Goal: Task Accomplishment & Management: Manage account settings

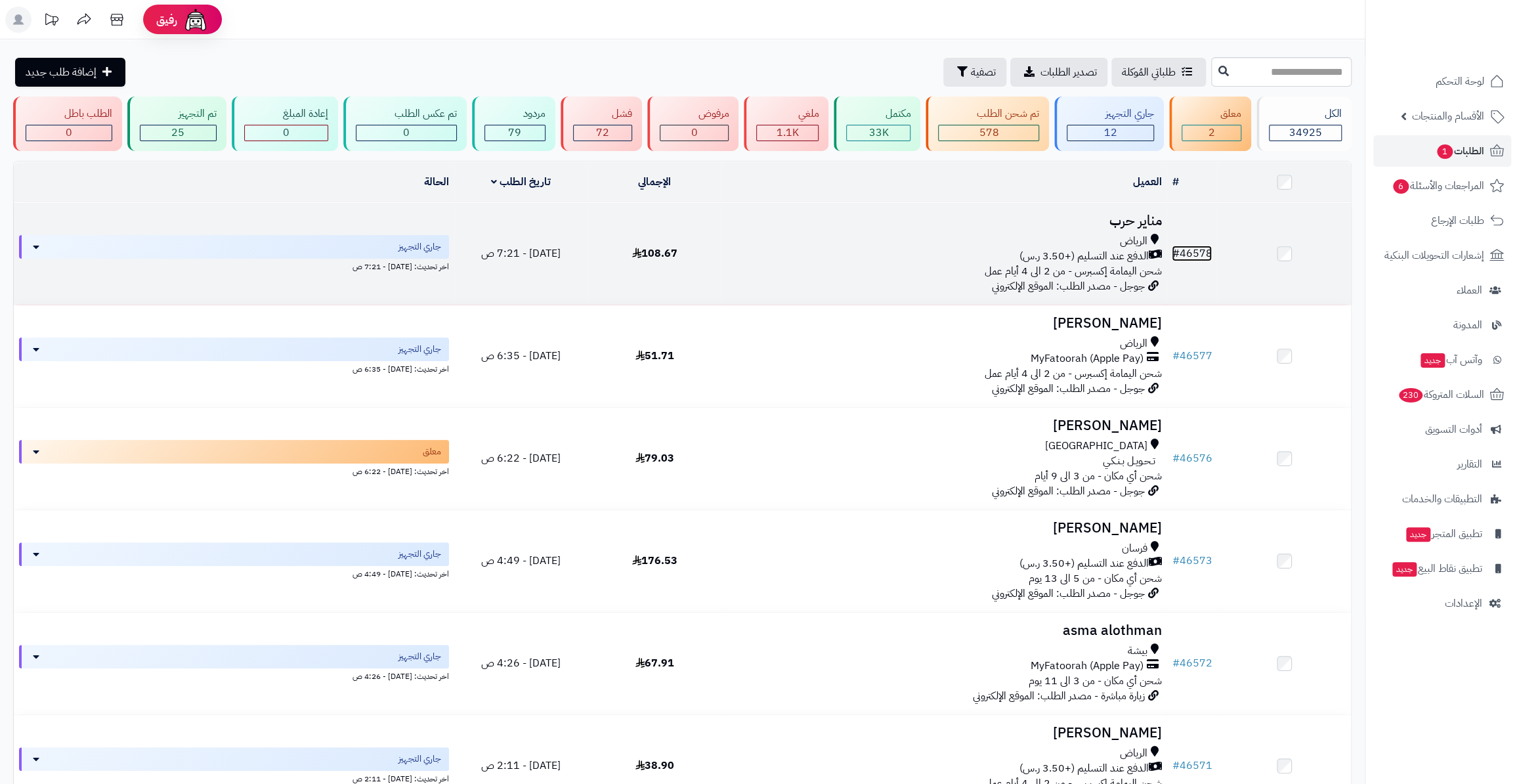
click at [1194, 249] on link "# 46578" at bounding box center [1192, 253] width 40 height 16
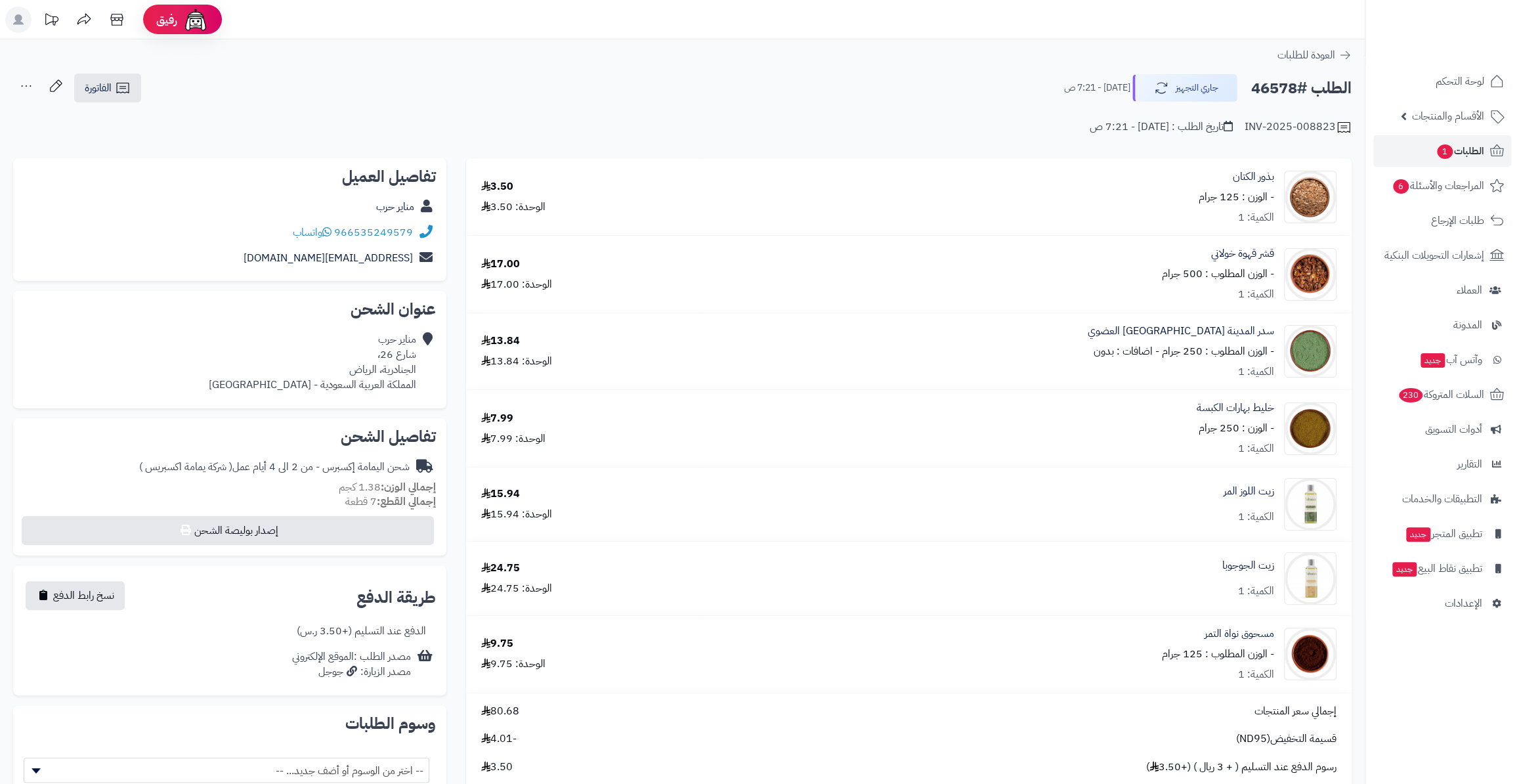
click at [1197, 253] on div "قشر قهوة خولاني - الوزن المطلوب : 500 جرام الكمية: 1" at bounding box center [1218, 274] width 112 height 56
click at [1471, 153] on span "الطلبات 1" at bounding box center [1460, 151] width 48 height 18
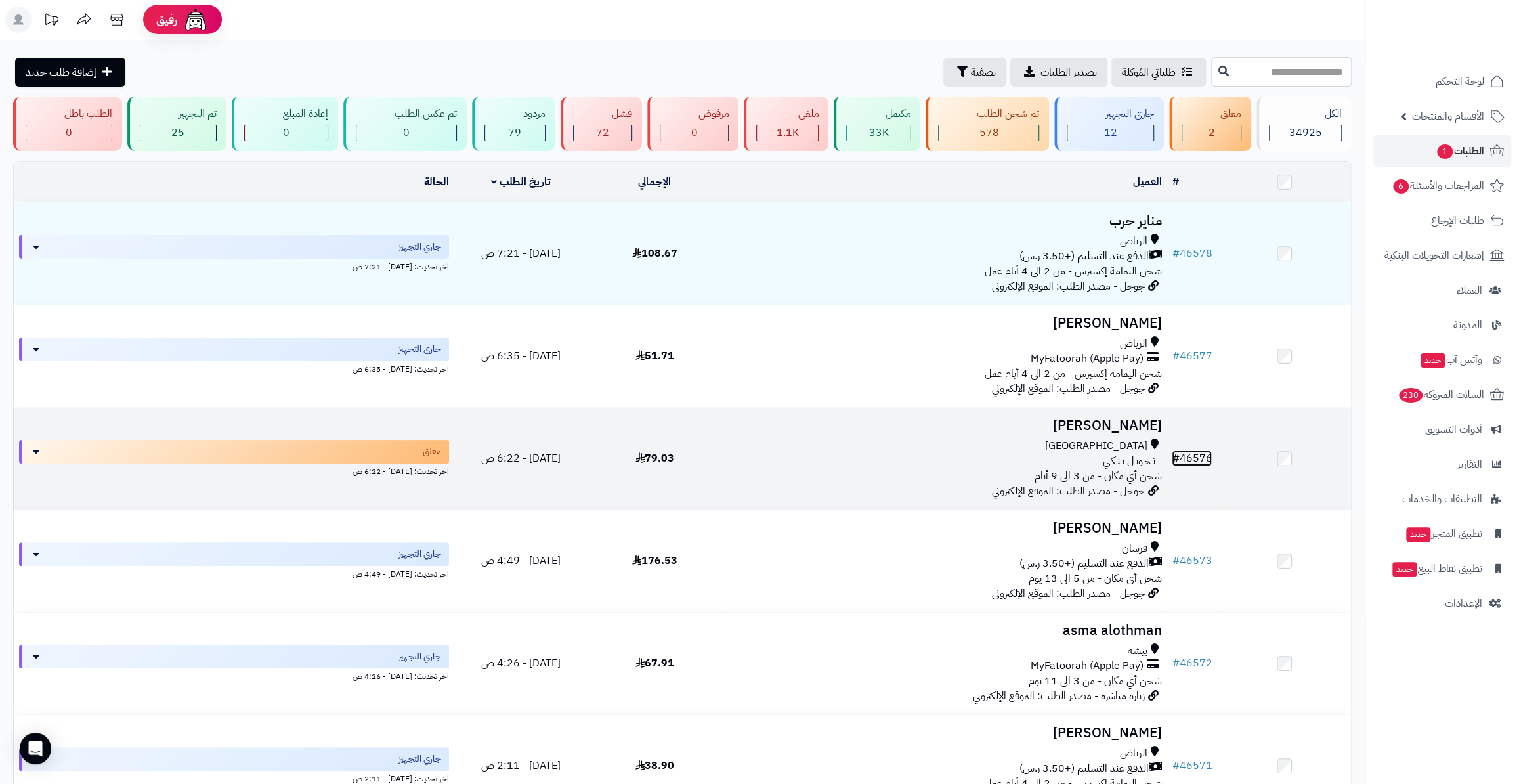
click at [1201, 459] on link "# 46576" at bounding box center [1192, 458] width 40 height 16
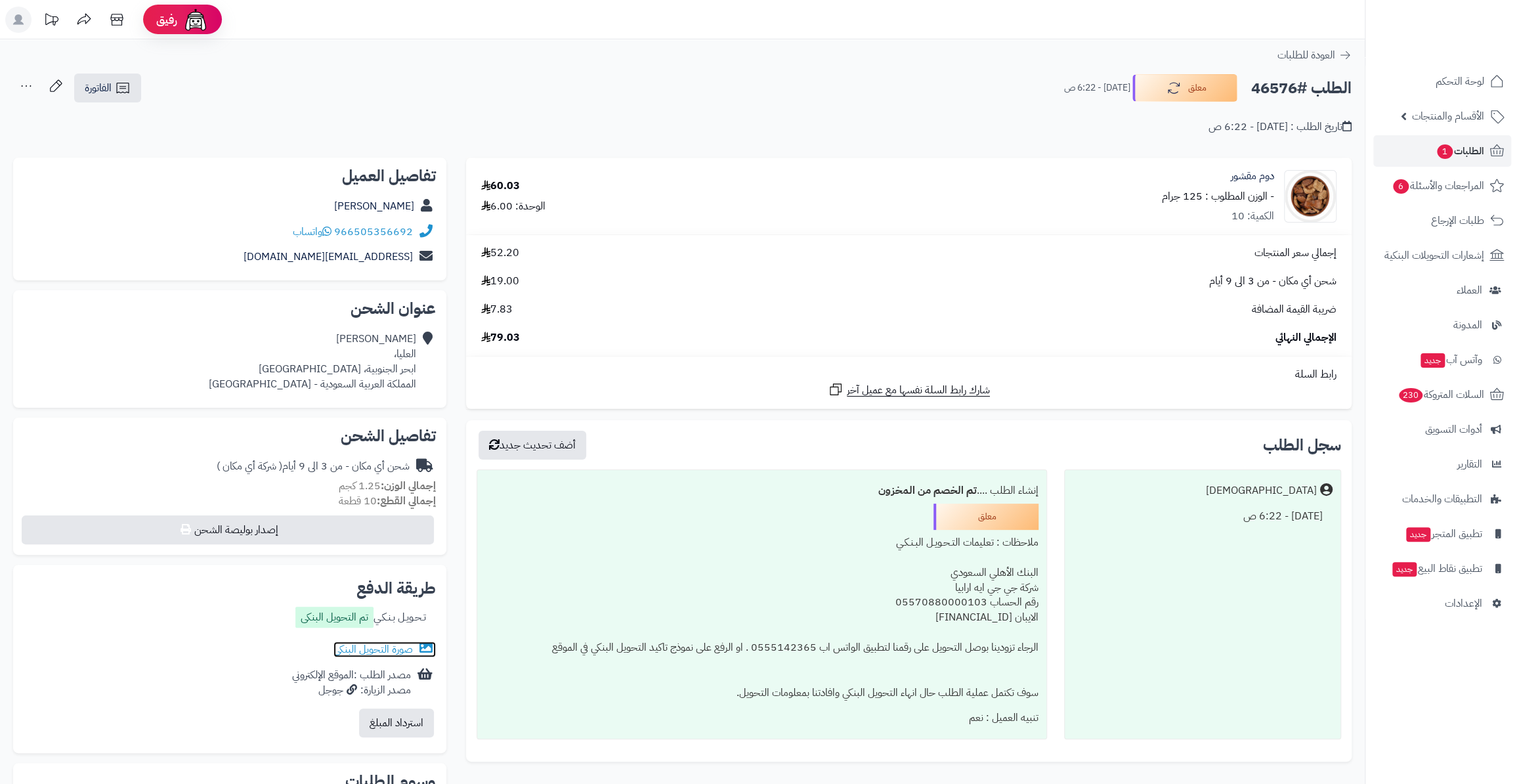
click at [377, 648] on link "صورة التحويل البنكى" at bounding box center [385, 649] width 102 height 16
click at [1174, 97] on button "معلق" at bounding box center [1185, 87] width 105 height 27
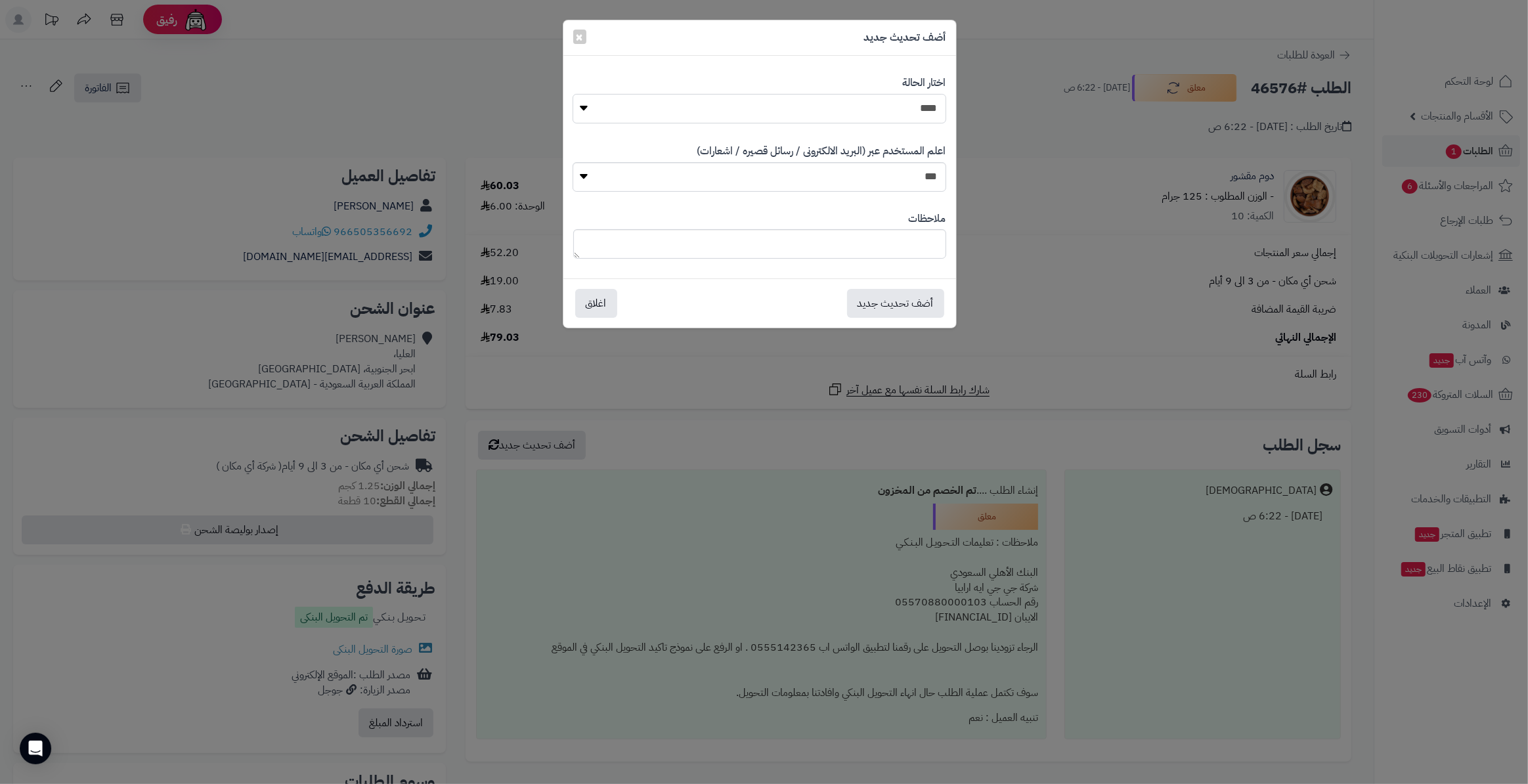
click at [897, 104] on select "**********" at bounding box center [759, 108] width 373 height 29
select select "*"
click at [573, 94] on select "**********" at bounding box center [759, 108] width 373 height 29
click at [889, 314] on button "أضف تحديث جديد" at bounding box center [895, 303] width 98 height 29
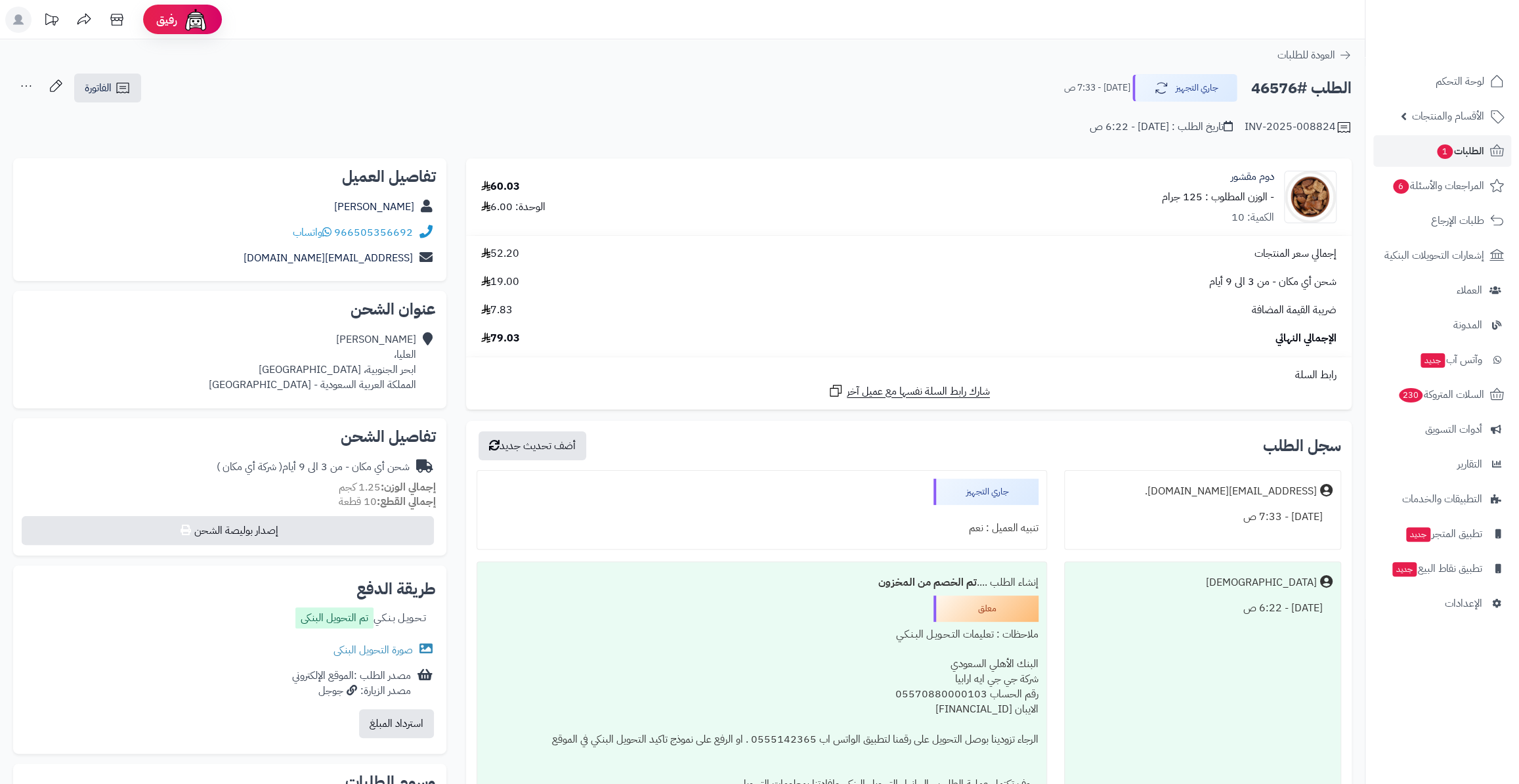
click at [1441, 149] on span "1" at bounding box center [1445, 151] width 16 height 14
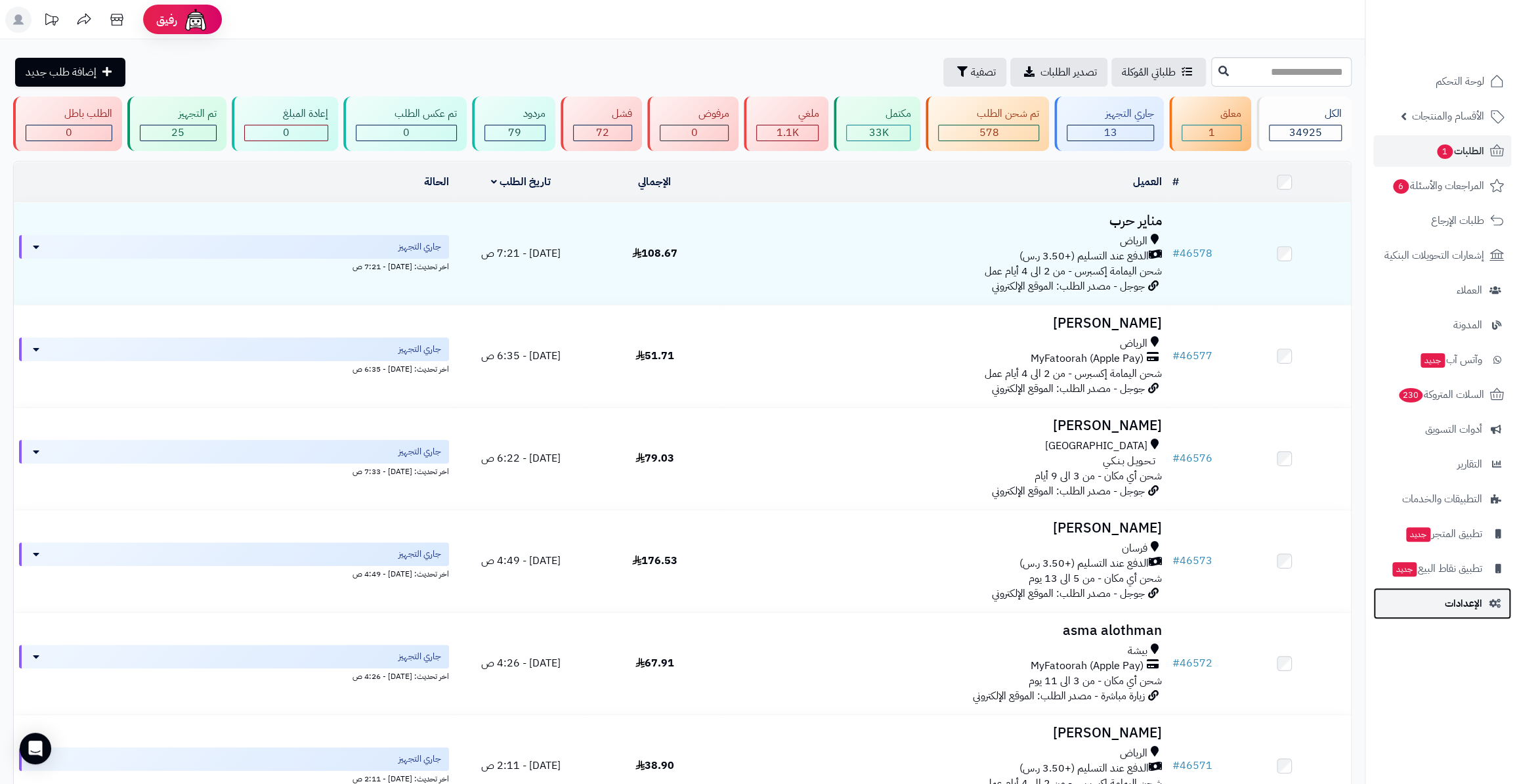
click at [1447, 595] on span "الإعدادات" at bounding box center [1463, 603] width 37 height 18
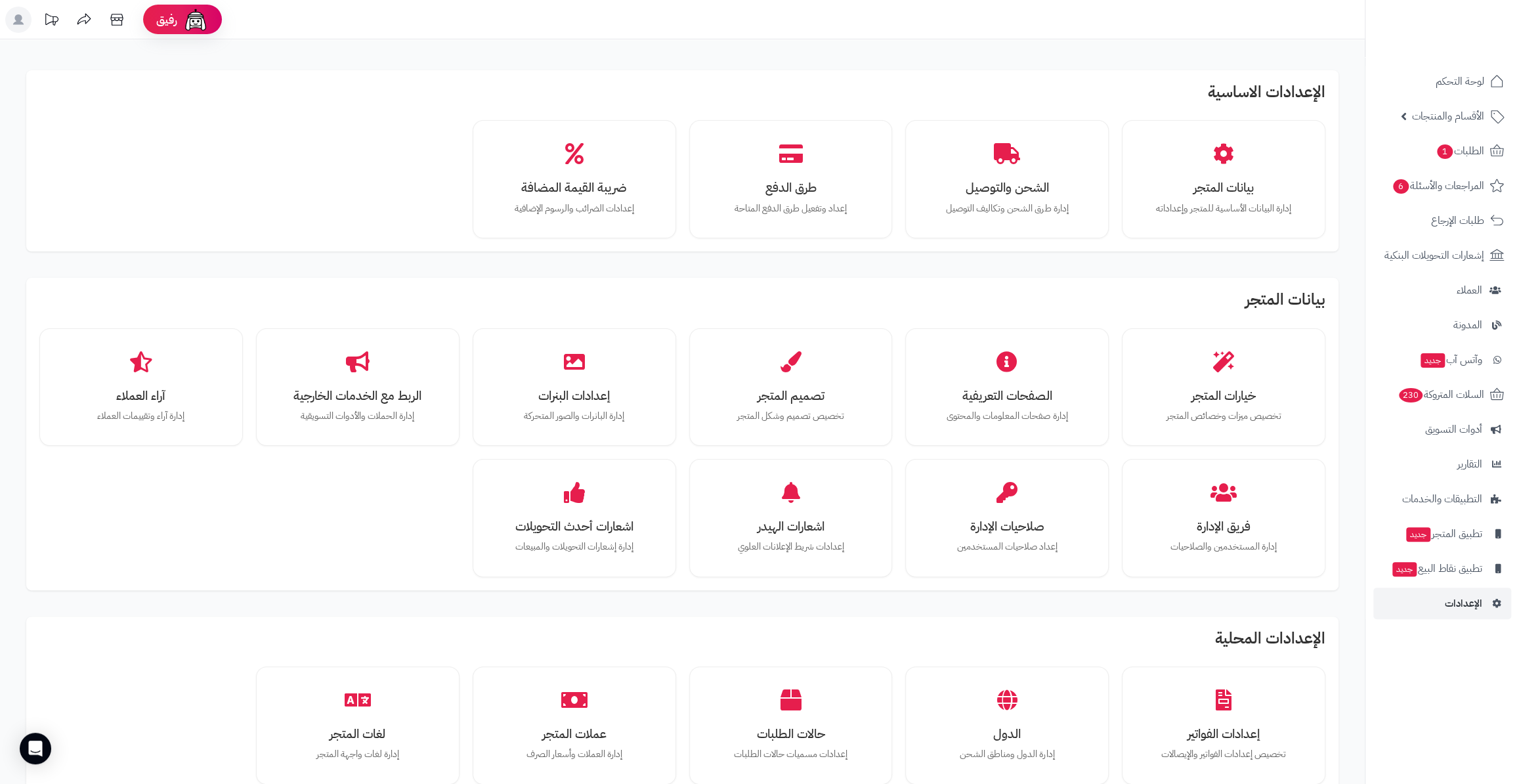
click at [16, 587] on div "الإعدادات الاساسية بيانات المتجر إدارة البيانات الأساسية للمتجر وإعداداته الشحن…" at bounding box center [682, 623] width 1338 height 1132
click at [760, 167] on div "طرق الدفع إعداد وتفعيل طرق الدفع المتاحة" at bounding box center [791, 179] width 184 height 98
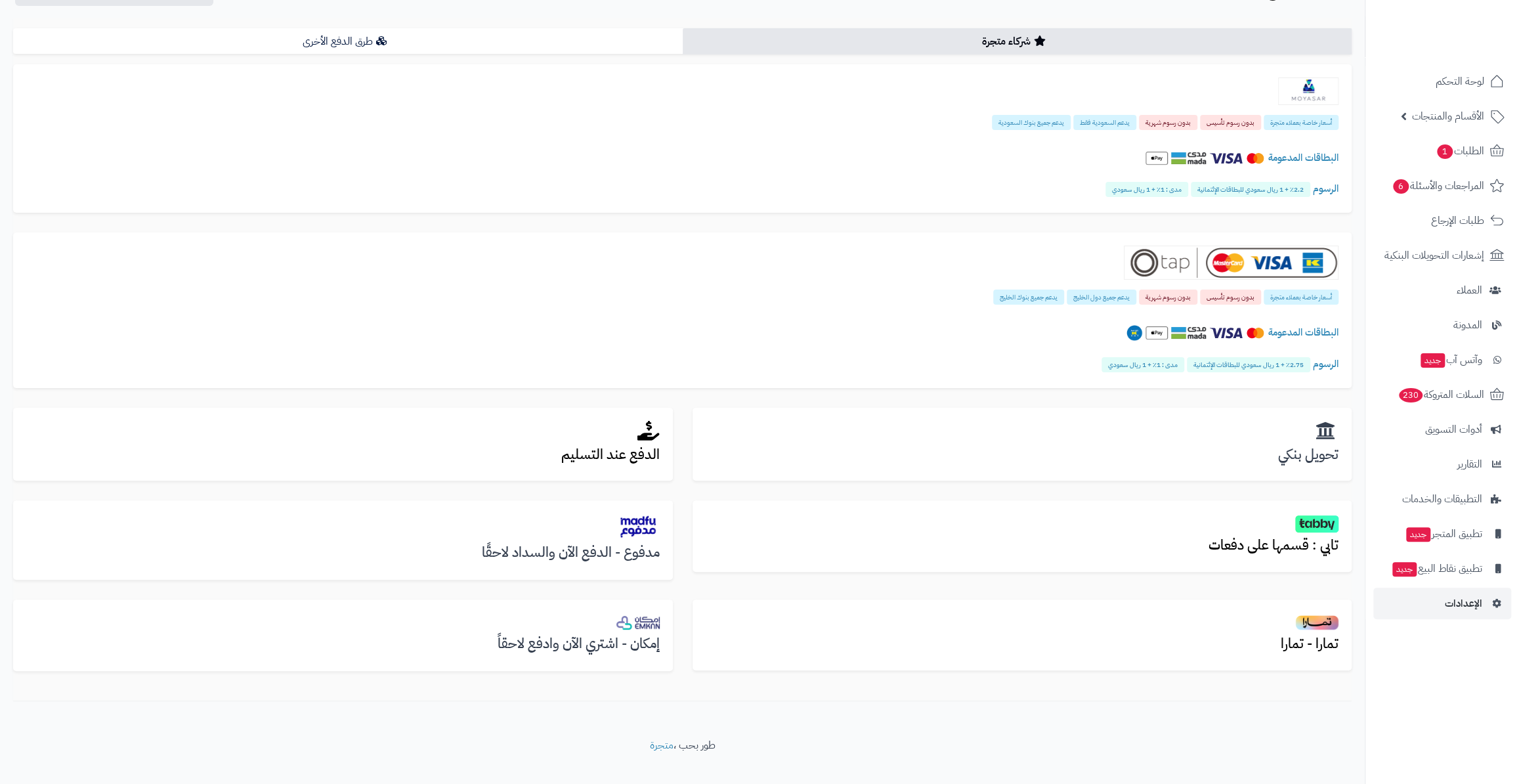
scroll to position [100, 0]
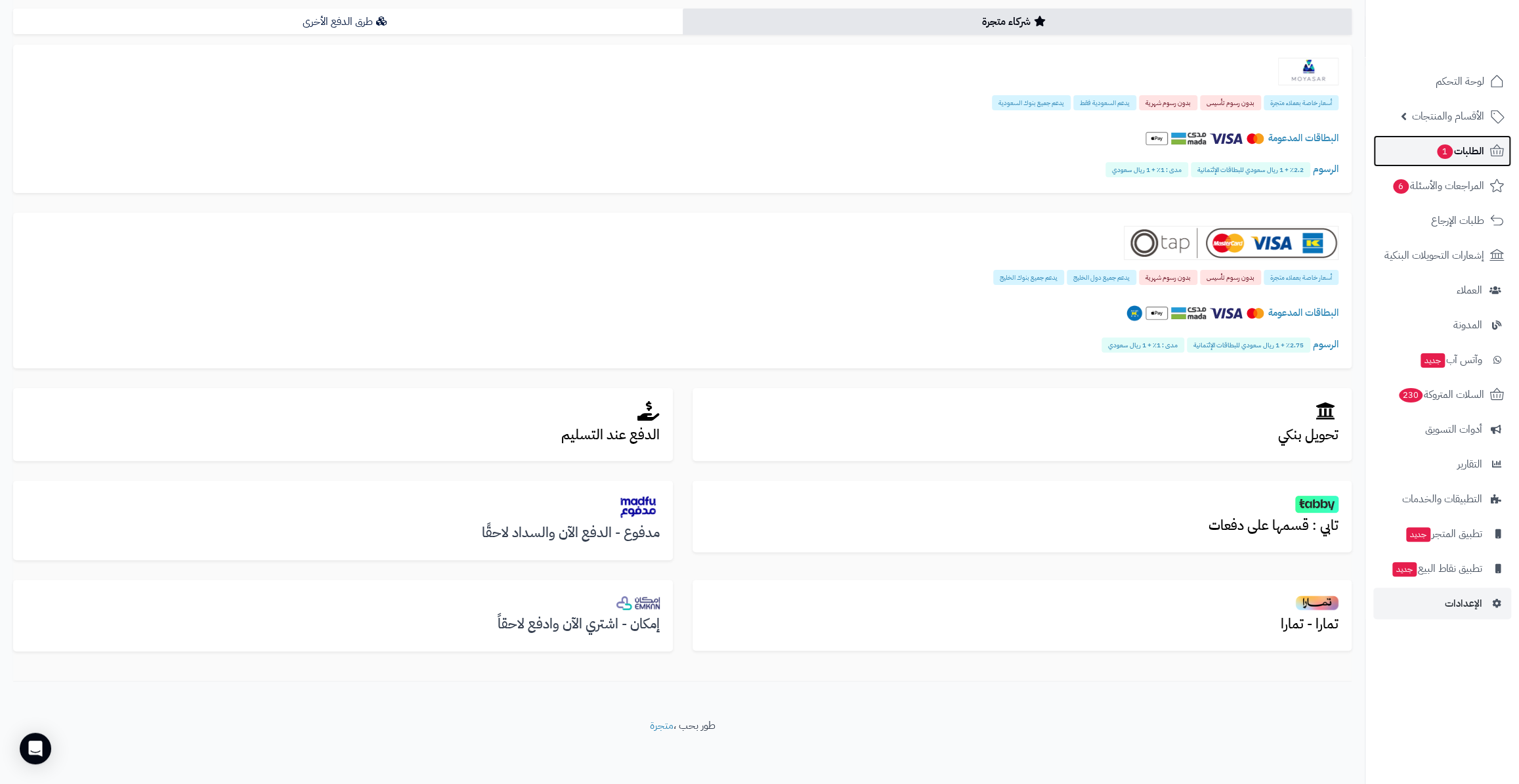
click at [1443, 142] on span "الطلبات 1" at bounding box center [1460, 151] width 48 height 18
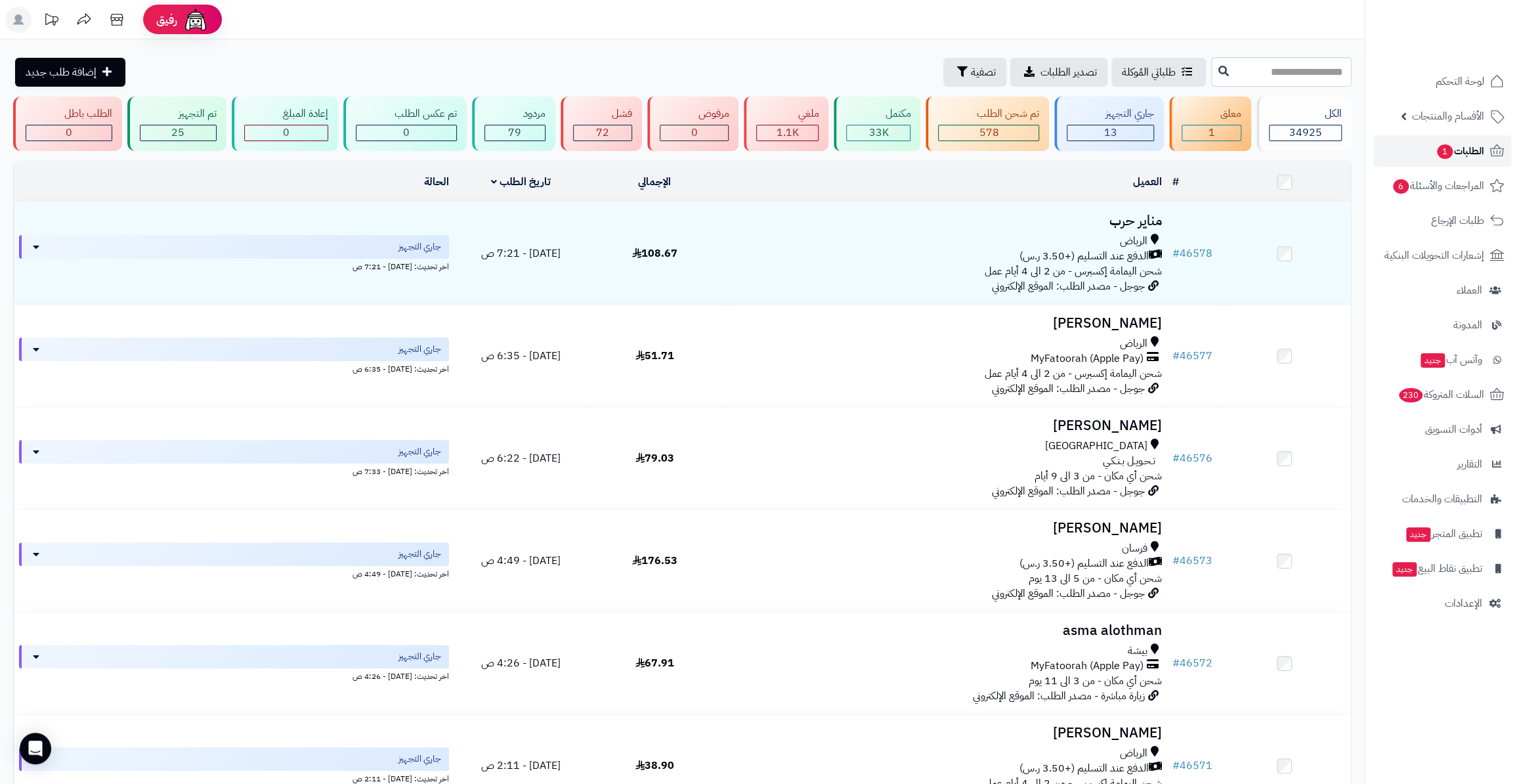
click at [1443, 155] on span "1" at bounding box center [1445, 151] width 16 height 14
click at [1441, 148] on span "1" at bounding box center [1445, 151] width 16 height 14
